Goal: Task Accomplishment & Management: Manage account settings

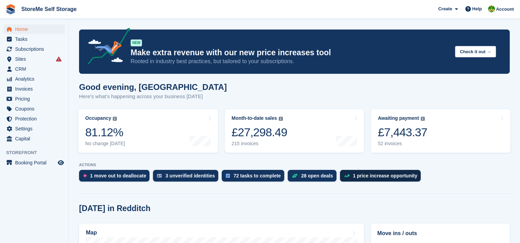
click at [352, 179] on div "1 price increase opportunity" at bounding box center [380, 176] width 81 height 12
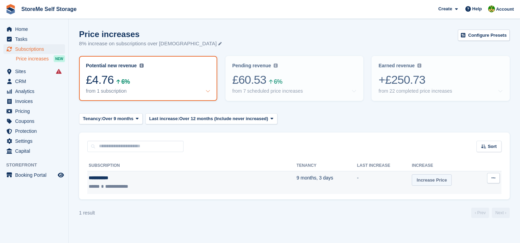
click at [412, 180] on link "Increase Price" at bounding box center [432, 180] width 40 height 11
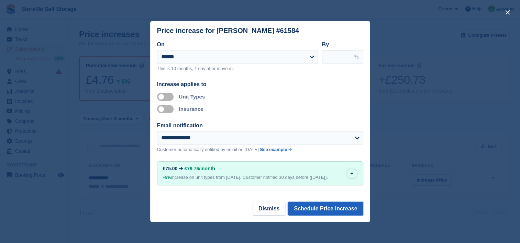
click at [311, 212] on button "Schedule Price Increase" at bounding box center [325, 209] width 75 height 14
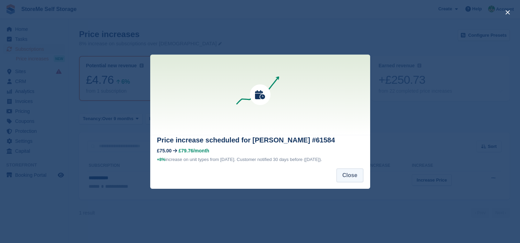
click at [352, 176] on button "Close" at bounding box center [350, 176] width 27 height 14
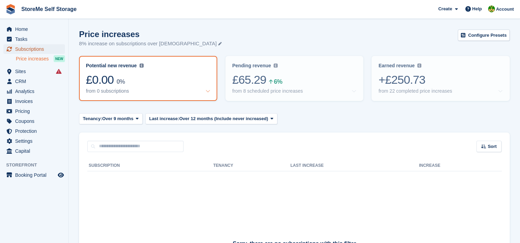
click at [25, 50] on span "Subscriptions" at bounding box center [35, 49] width 41 height 10
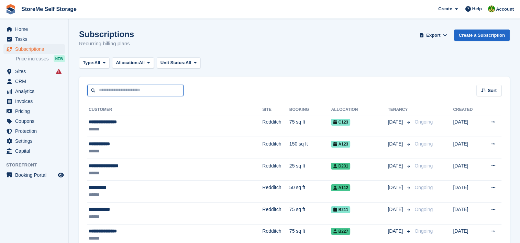
click at [139, 89] on input "text" at bounding box center [135, 90] width 96 height 11
type input "*****"
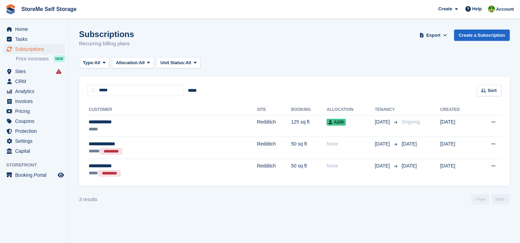
click at [172, 114] on th "Customer" at bounding box center [171, 110] width 169 height 11
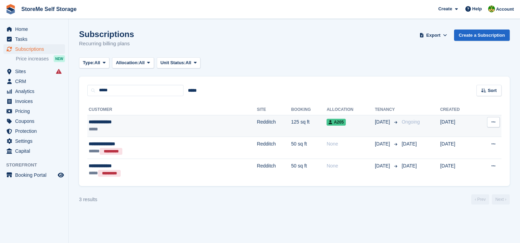
click at [173, 121] on div "**********" at bounding box center [135, 122] width 93 height 7
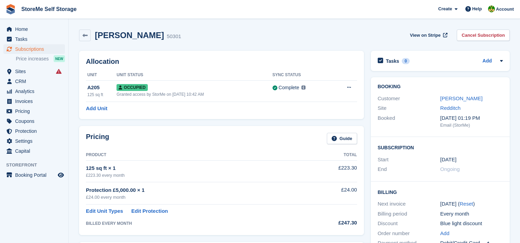
click at [455, 99] on link "[PERSON_NAME]" at bounding box center [461, 99] width 42 height 6
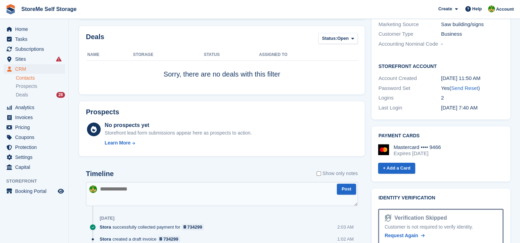
scroll to position [251, 0]
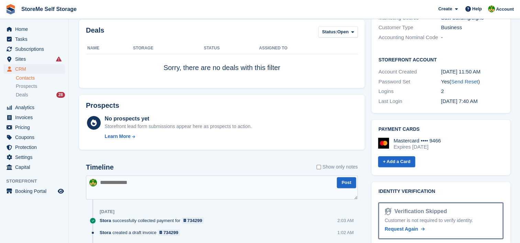
click at [198, 187] on textarea at bounding box center [222, 188] width 272 height 24
type textarea "**********"
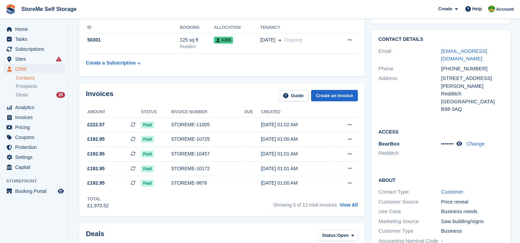
scroll to position [0, 0]
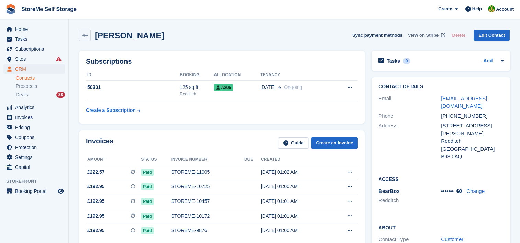
click at [424, 34] on span "View on Stripe" at bounding box center [423, 35] width 31 height 7
click at [32, 48] on span "Subscriptions" at bounding box center [35, 49] width 41 height 10
